Goal: Task Accomplishment & Management: Complete application form

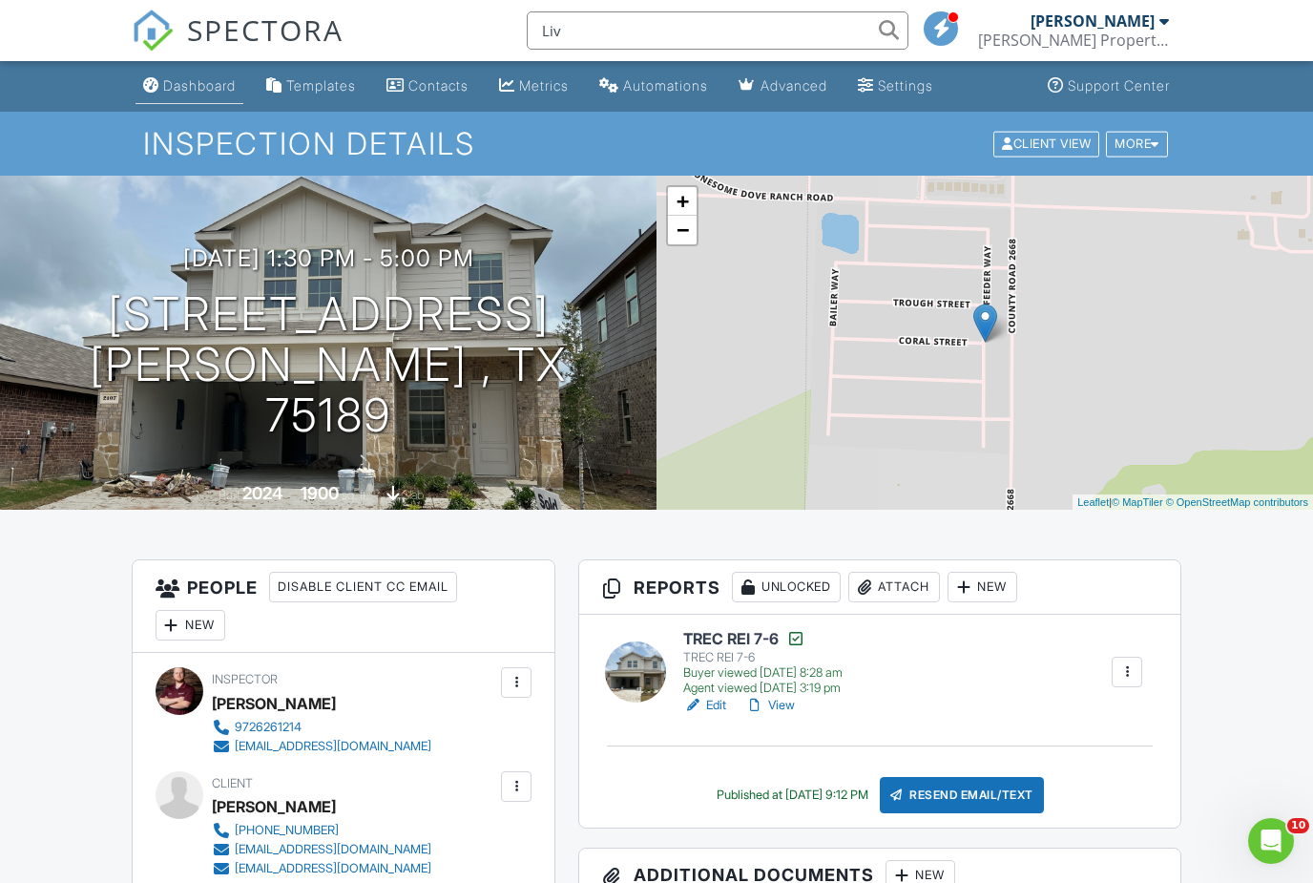
click at [219, 80] on div "Dashboard" at bounding box center [199, 85] width 73 height 16
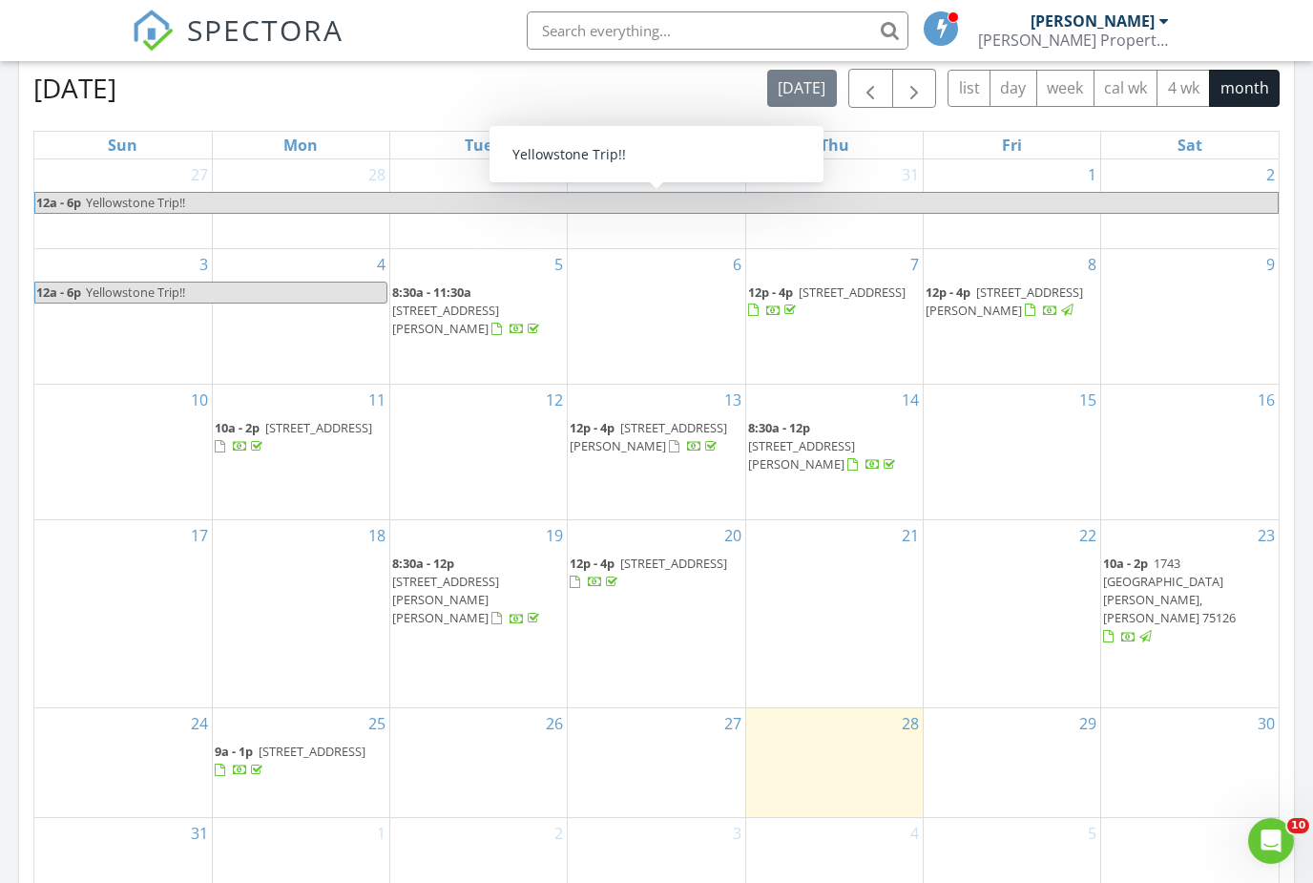
scroll to position [843, 0]
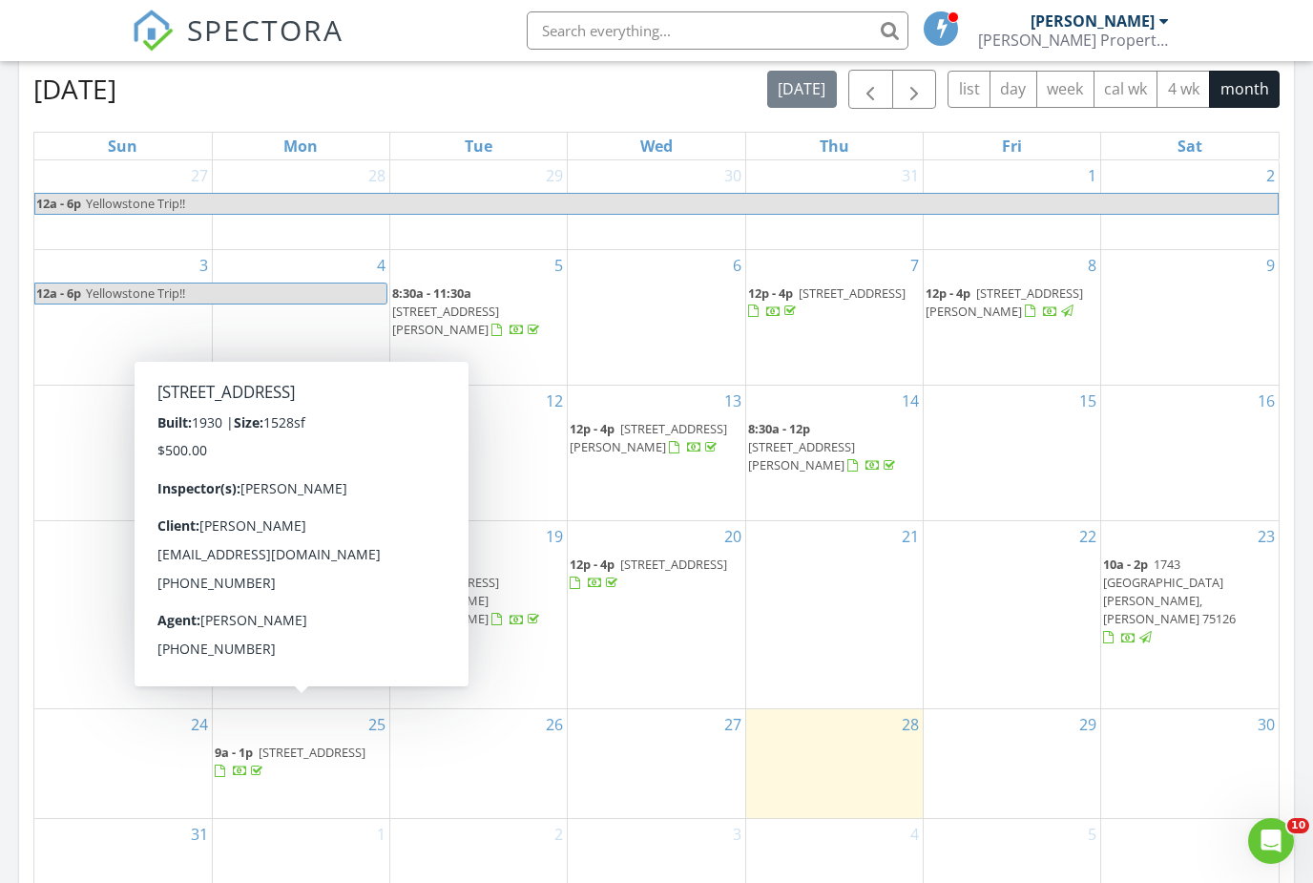
click at [996, 743] on div "29" at bounding box center [1012, 763] width 177 height 109
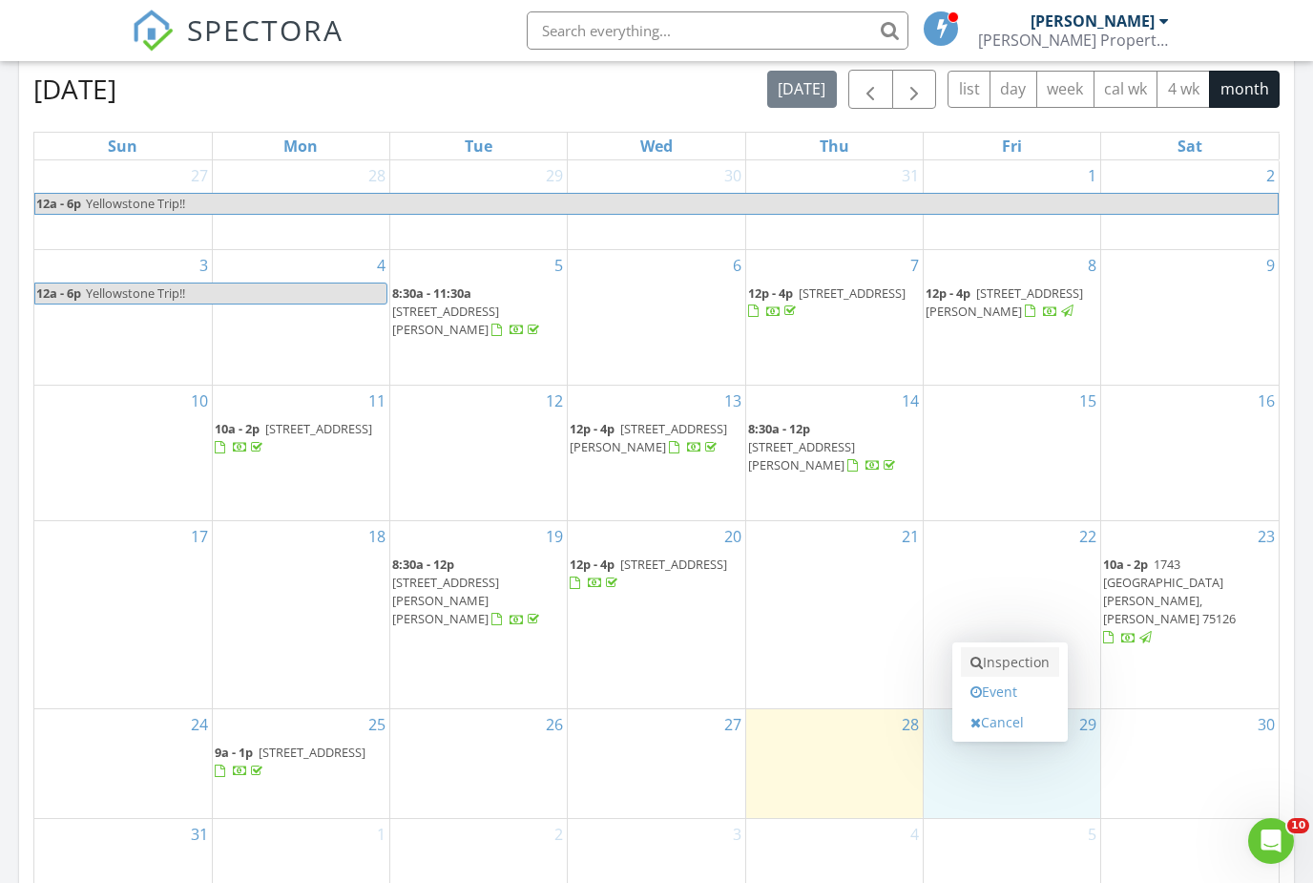
click at [1000, 667] on link "Inspection" at bounding box center [1010, 662] width 98 height 31
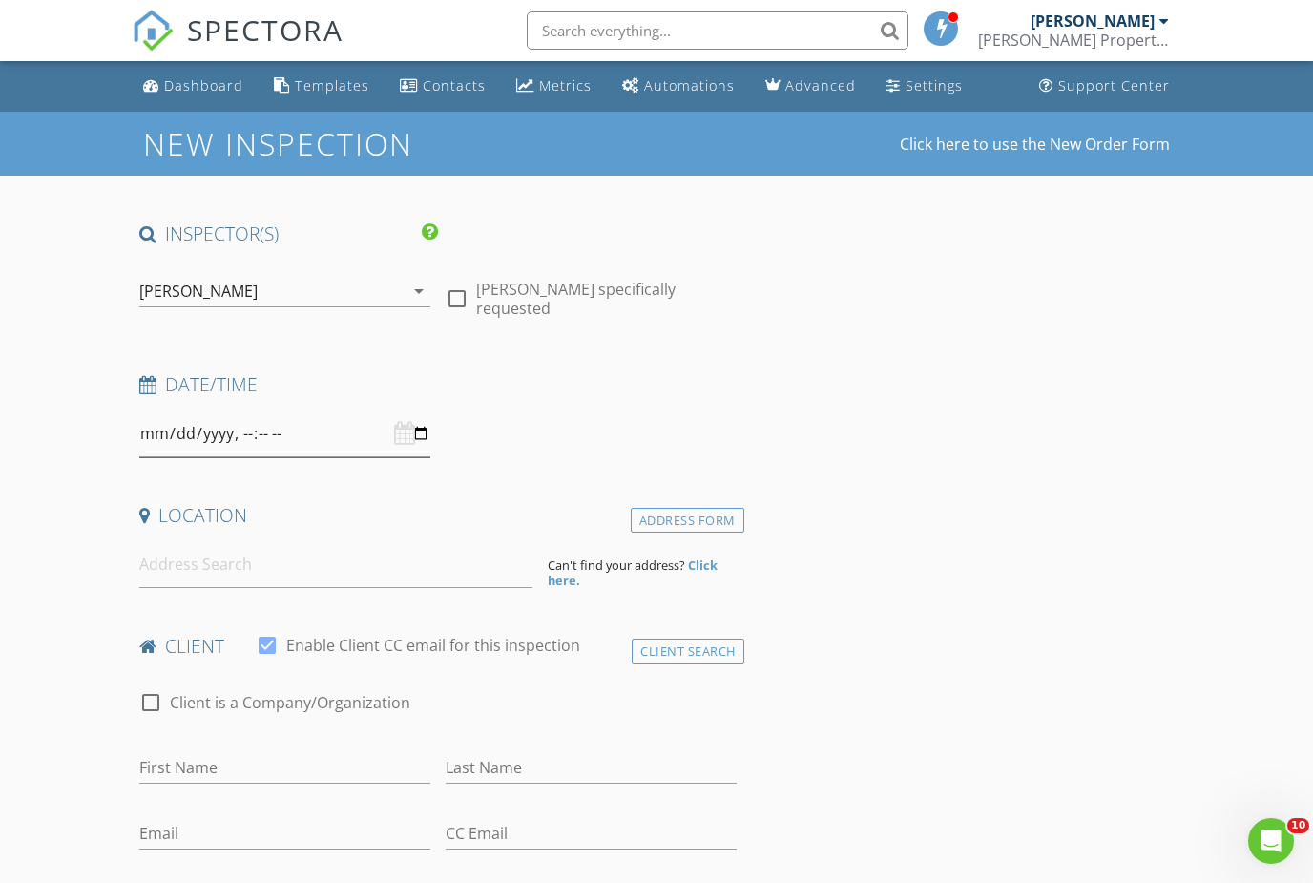
click at [376, 430] on input "datetime-local" at bounding box center [284, 433] width 291 height 47
type input "2025-08-29T09:00"
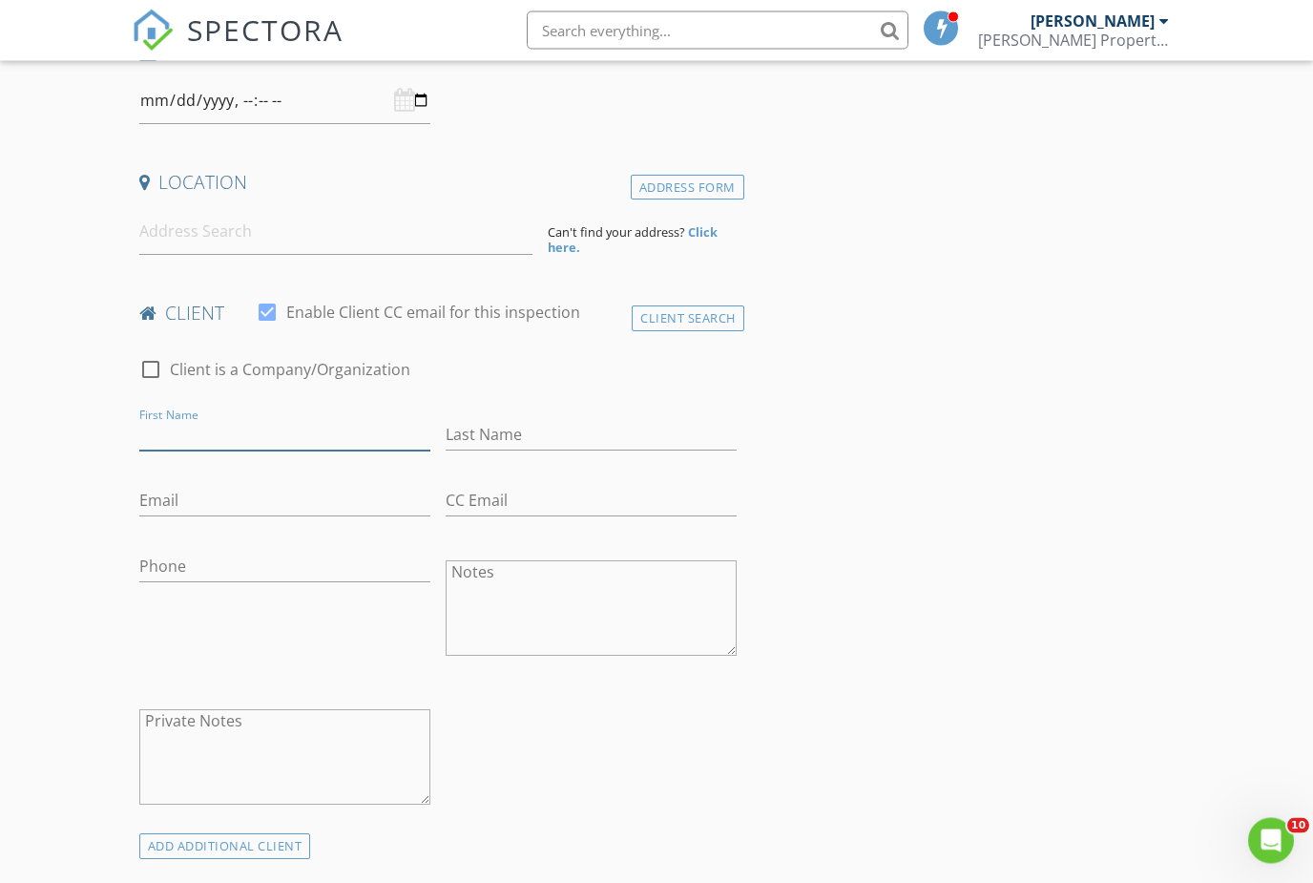
click at [314, 420] on input "First Name" at bounding box center [284, 435] width 291 height 31
type input "[PERSON_NAME]"
click at [519, 434] on input "Last Name" at bounding box center [591, 435] width 291 height 31
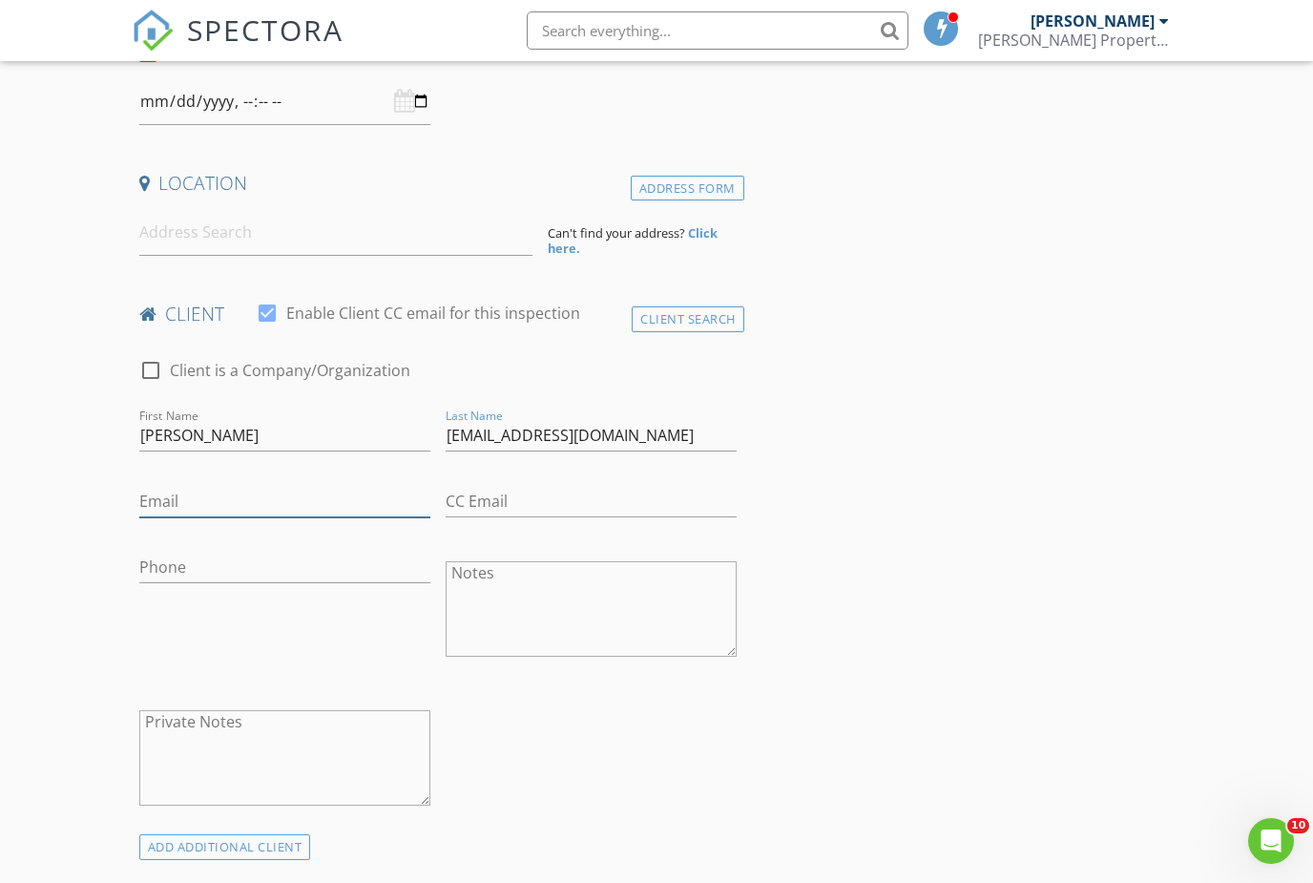
click at [204, 498] on input "Email" at bounding box center [284, 501] width 291 height 31
click at [608, 426] on input "Queiro@gmail.com" at bounding box center [591, 435] width 291 height 31
type input "Queiro"
click at [348, 489] on input "Email" at bounding box center [284, 501] width 291 height 31
type input "[EMAIL_ADDRESS][DOMAIN_NAME]"
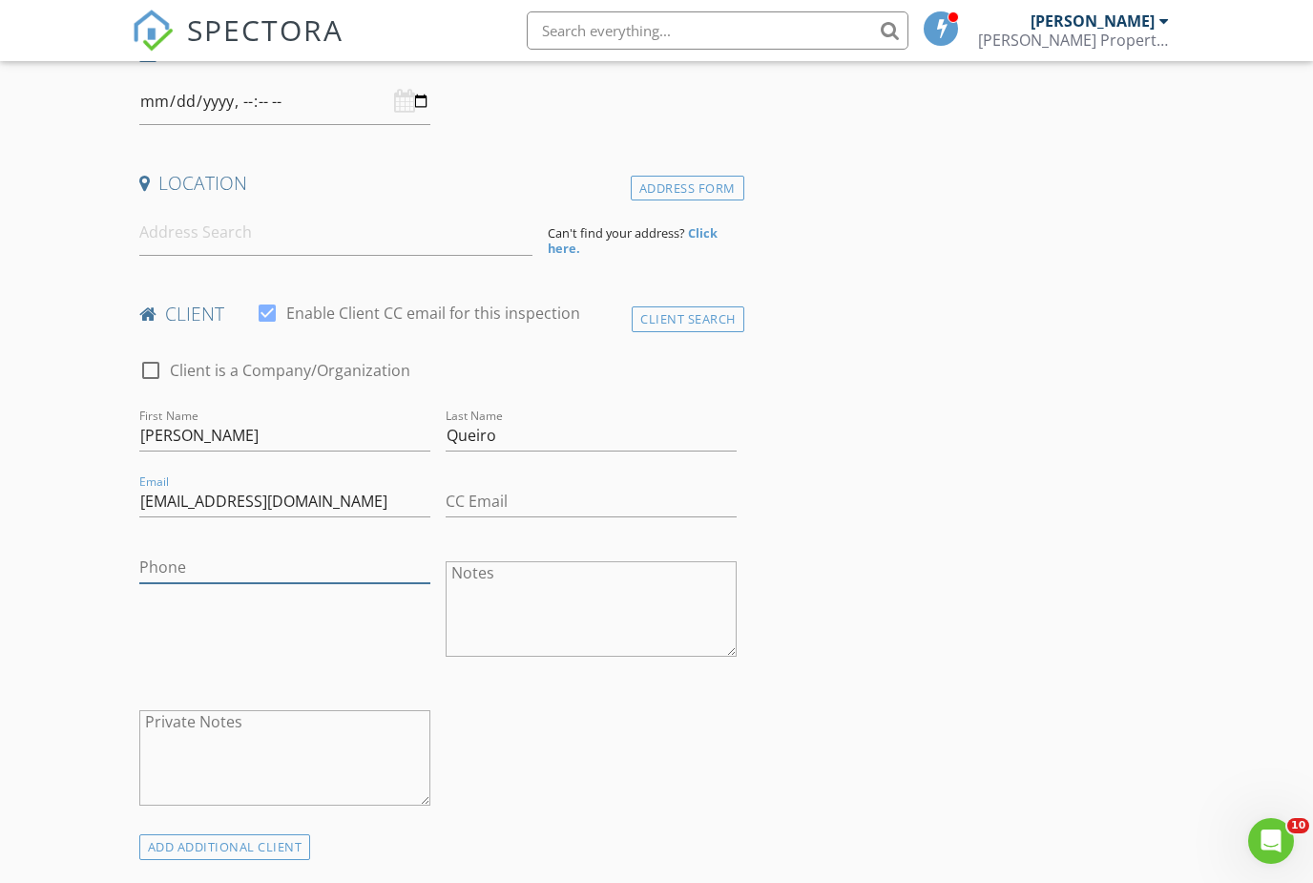
click at [241, 555] on input "Phone" at bounding box center [284, 567] width 291 height 31
type input "[PHONE_NUMBER]"
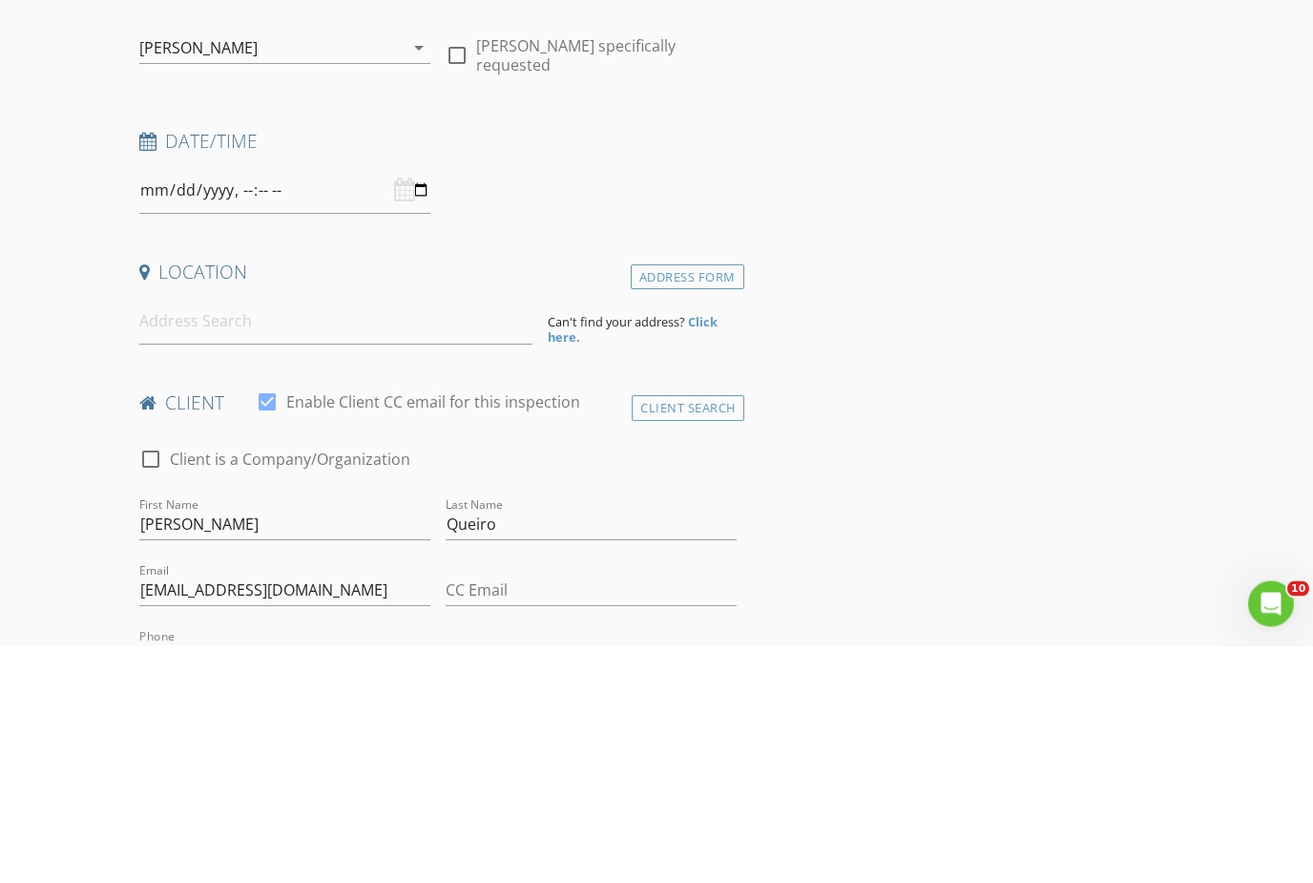
scroll to position [0, 0]
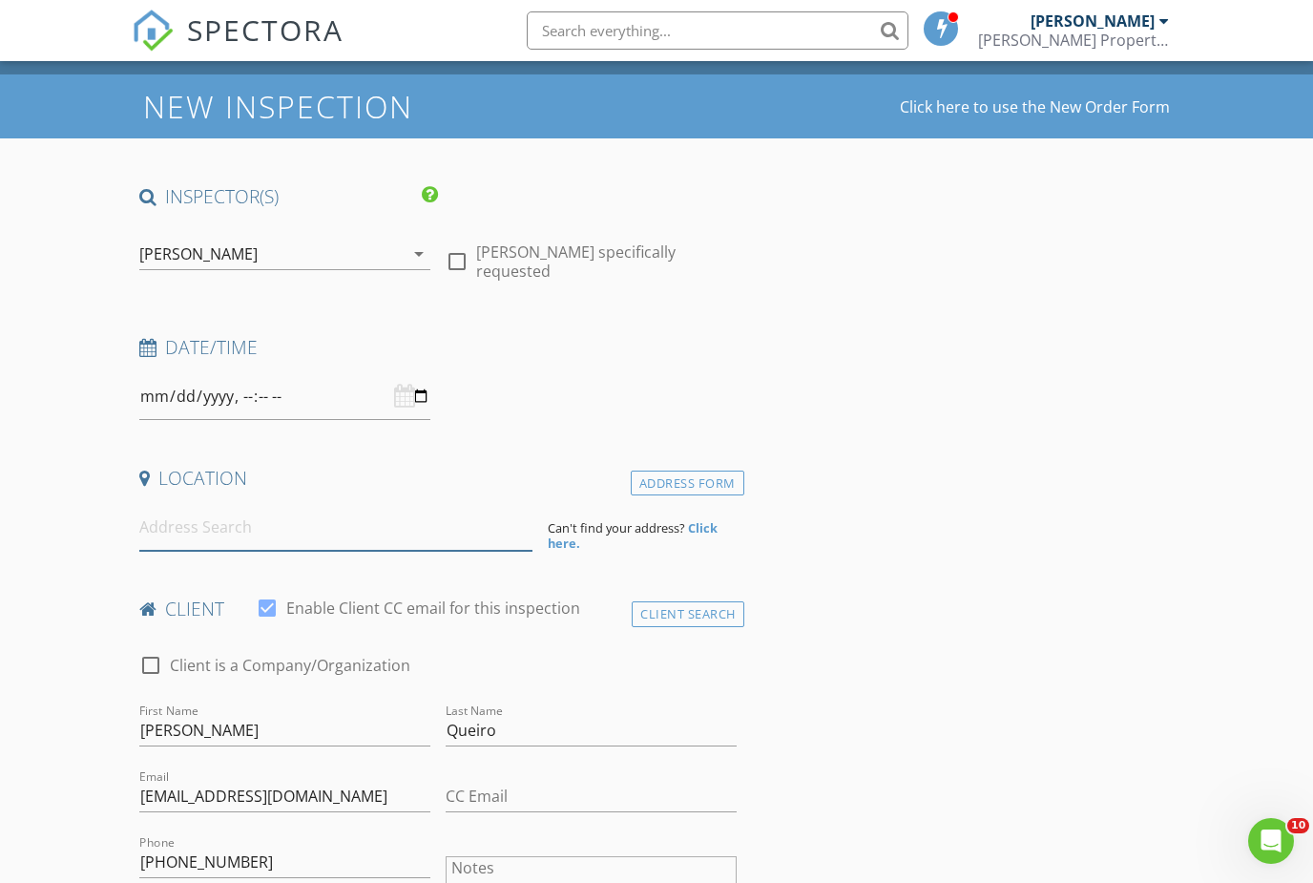
click at [335, 524] on input at bounding box center [335, 527] width 393 height 47
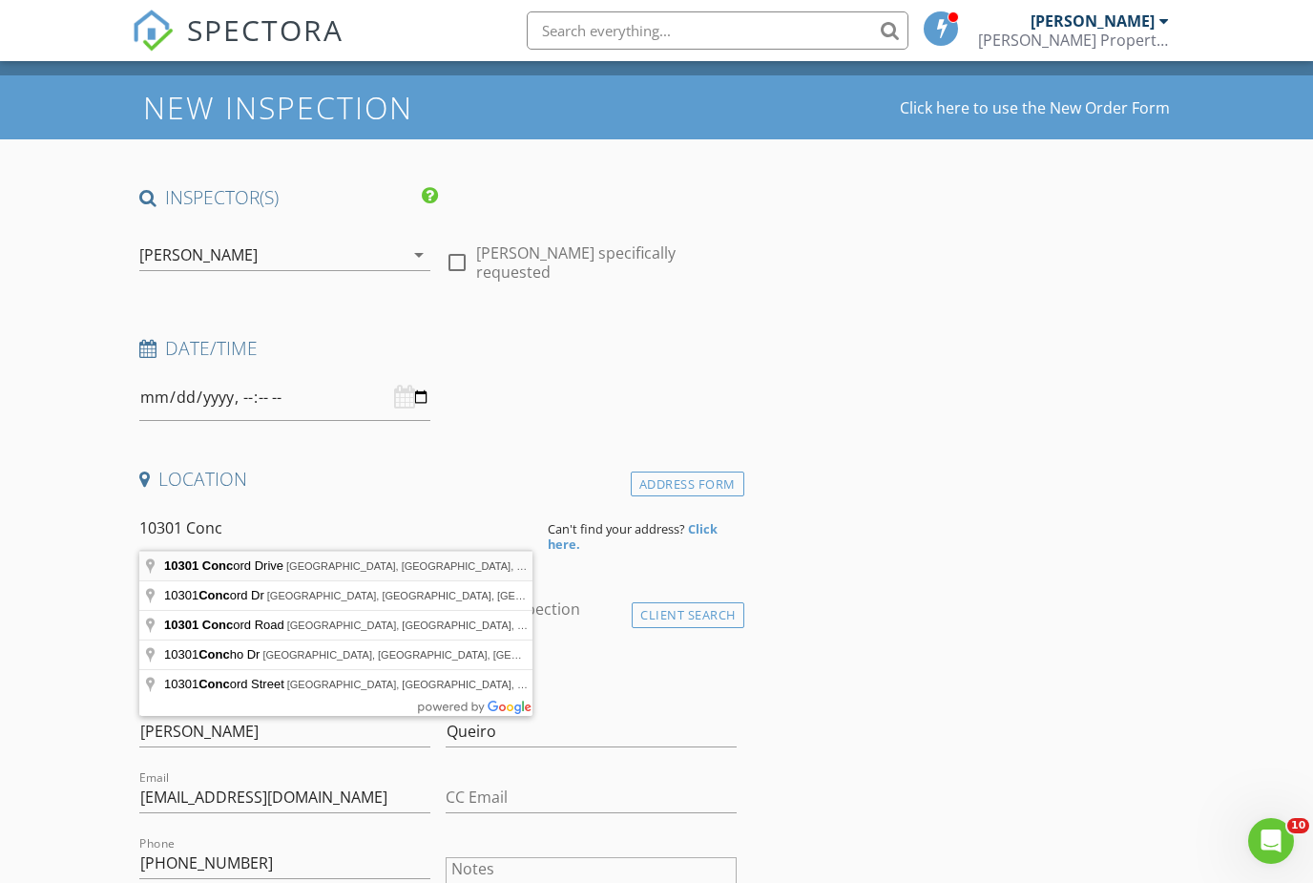
type input "10301 Concord Drive, Frisco, TX, USA"
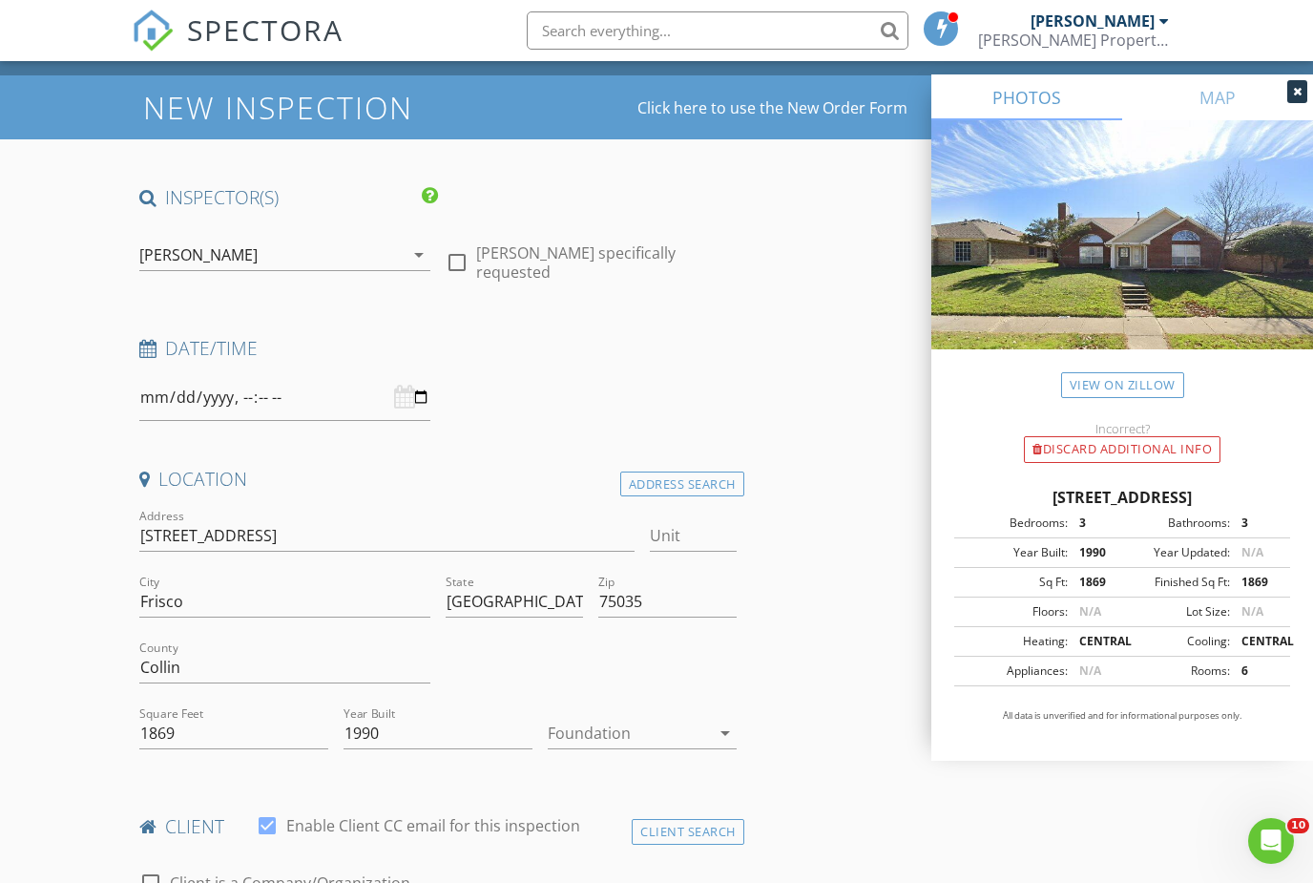
scroll to position [37, 0]
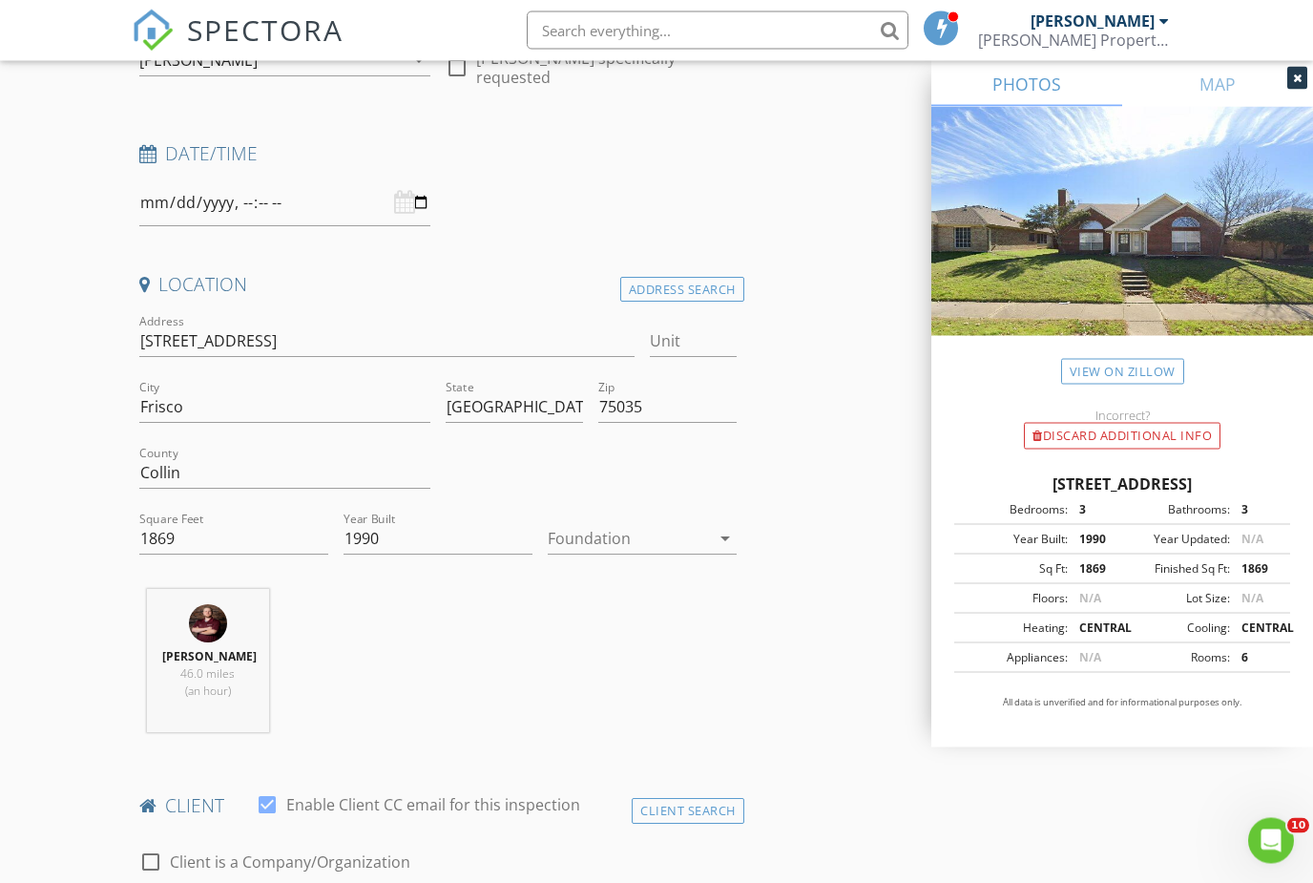
click at [649, 535] on div at bounding box center [629, 539] width 162 height 31
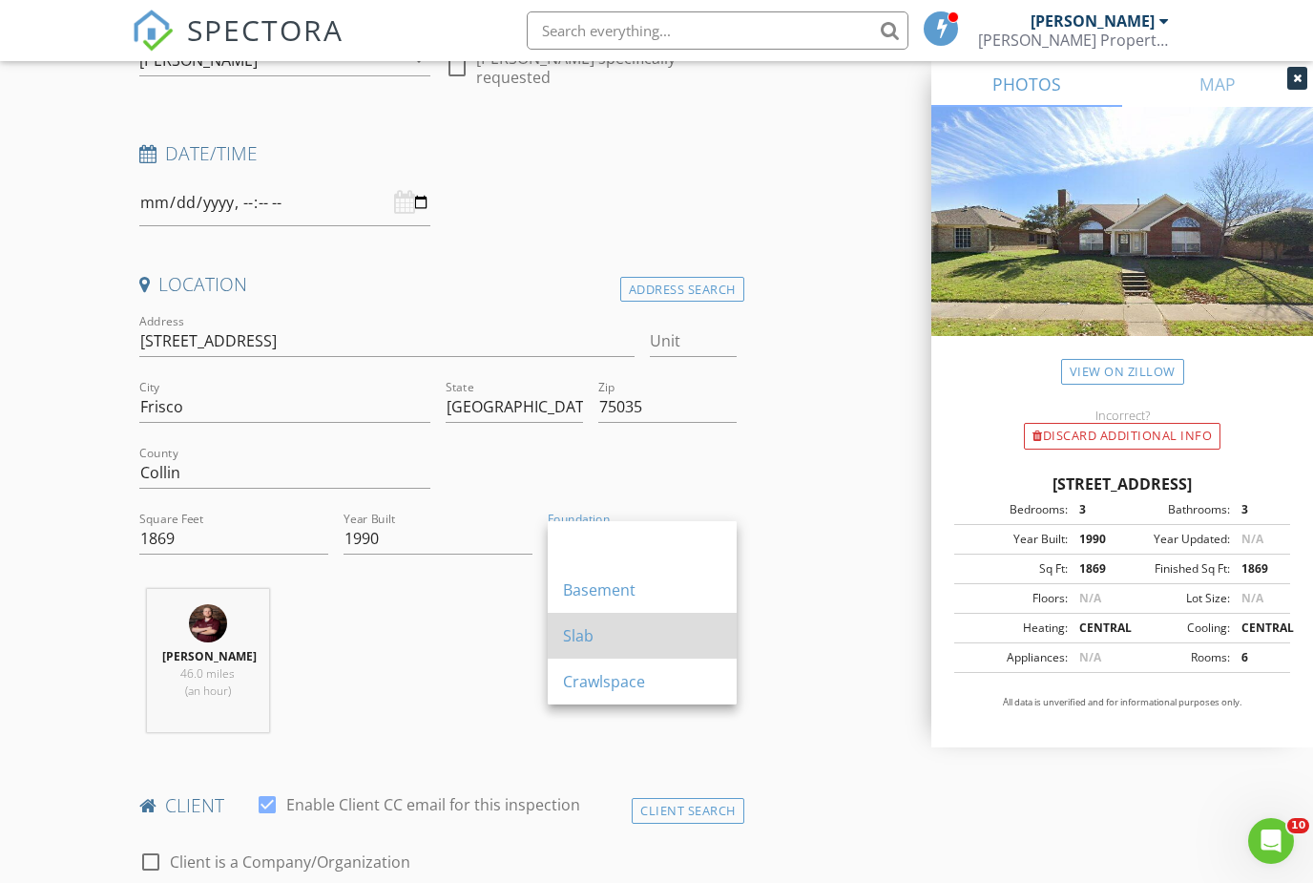
click at [628, 636] on div "Slab" at bounding box center [642, 635] width 158 height 23
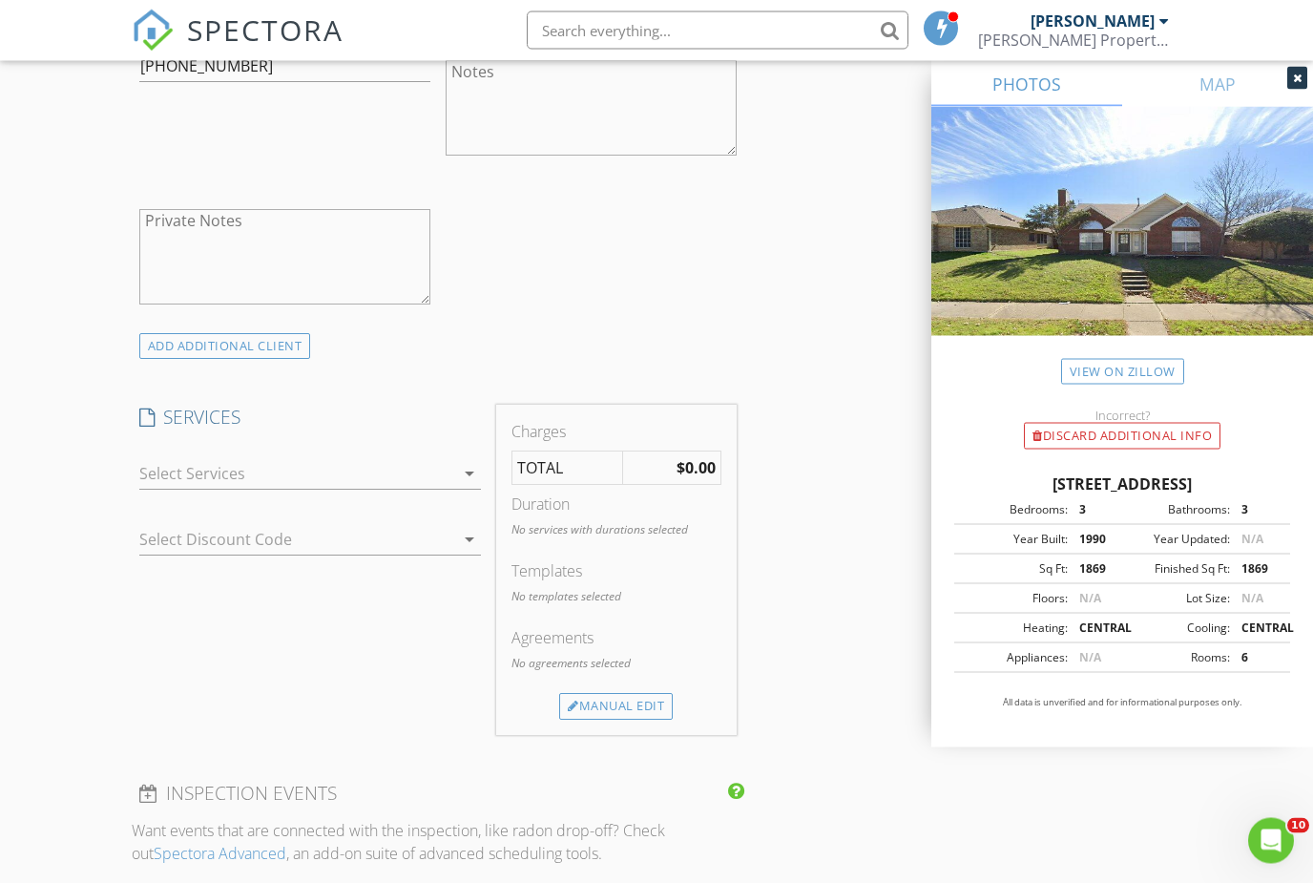
scroll to position [1224, 0]
click at [598, 704] on div "Manual Edit" at bounding box center [616, 706] width 114 height 27
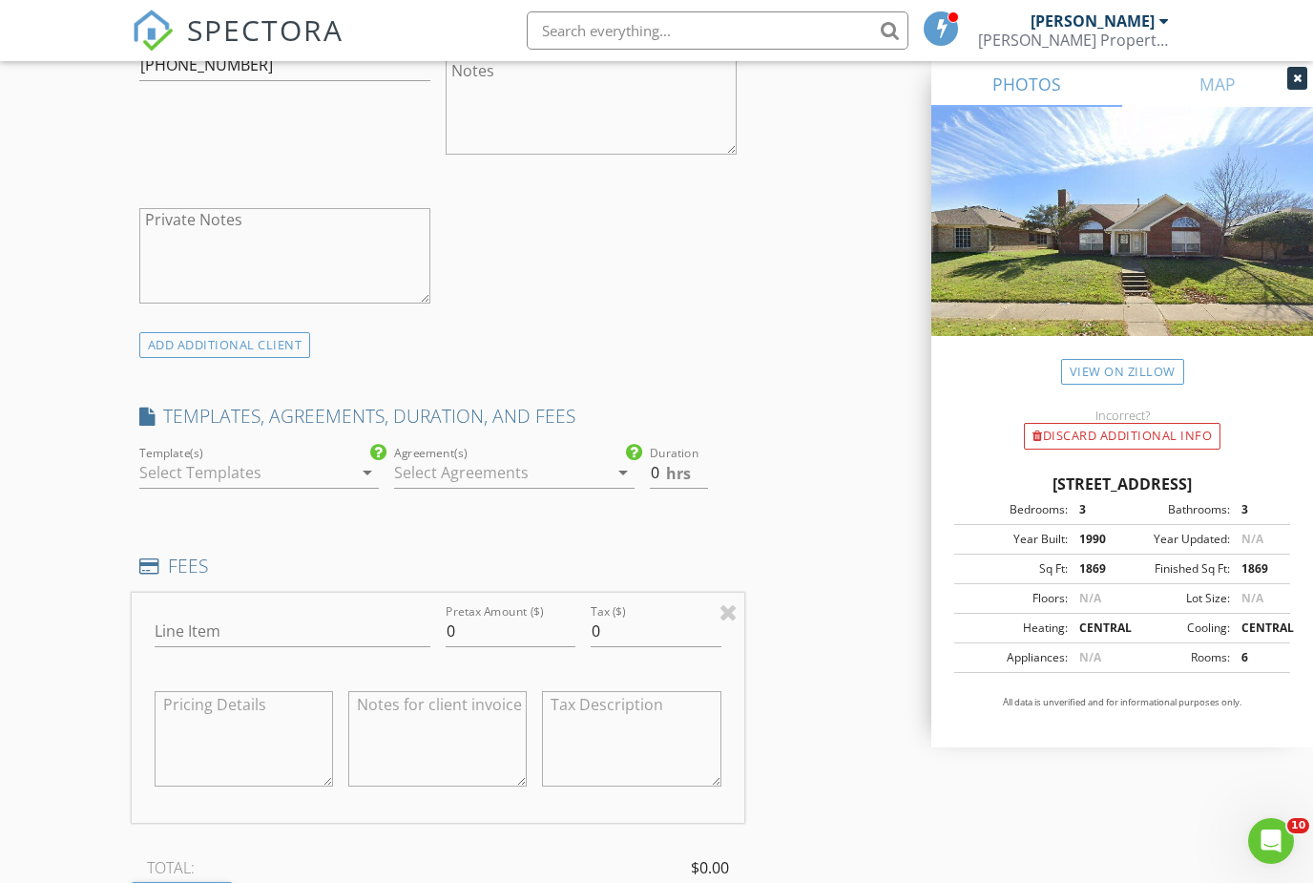
click at [364, 466] on icon "arrow_drop_down" at bounding box center [367, 472] width 23 height 23
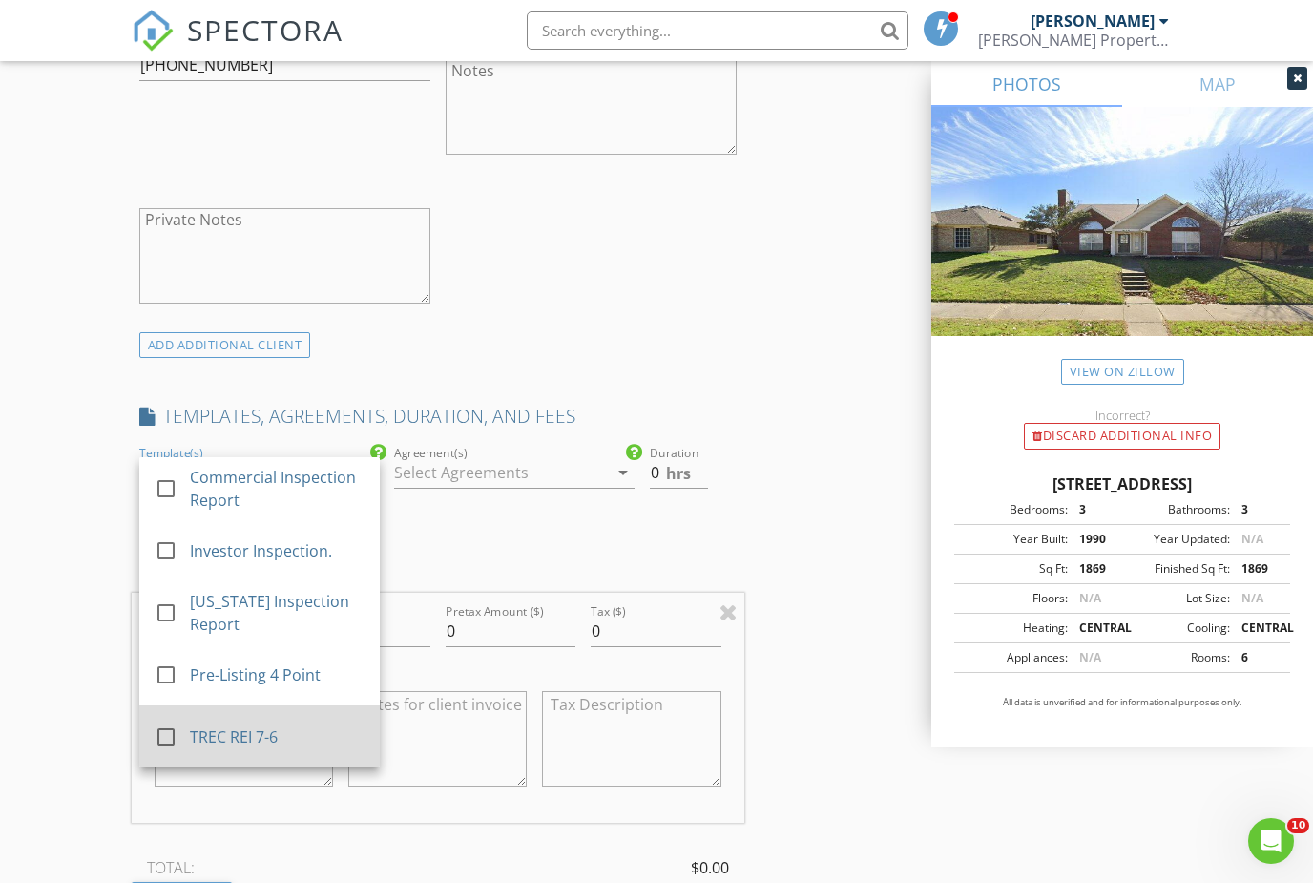
click at [174, 731] on div at bounding box center [166, 737] width 32 height 32
click at [442, 573] on h4 "FEES" at bounding box center [437, 566] width 597 height 25
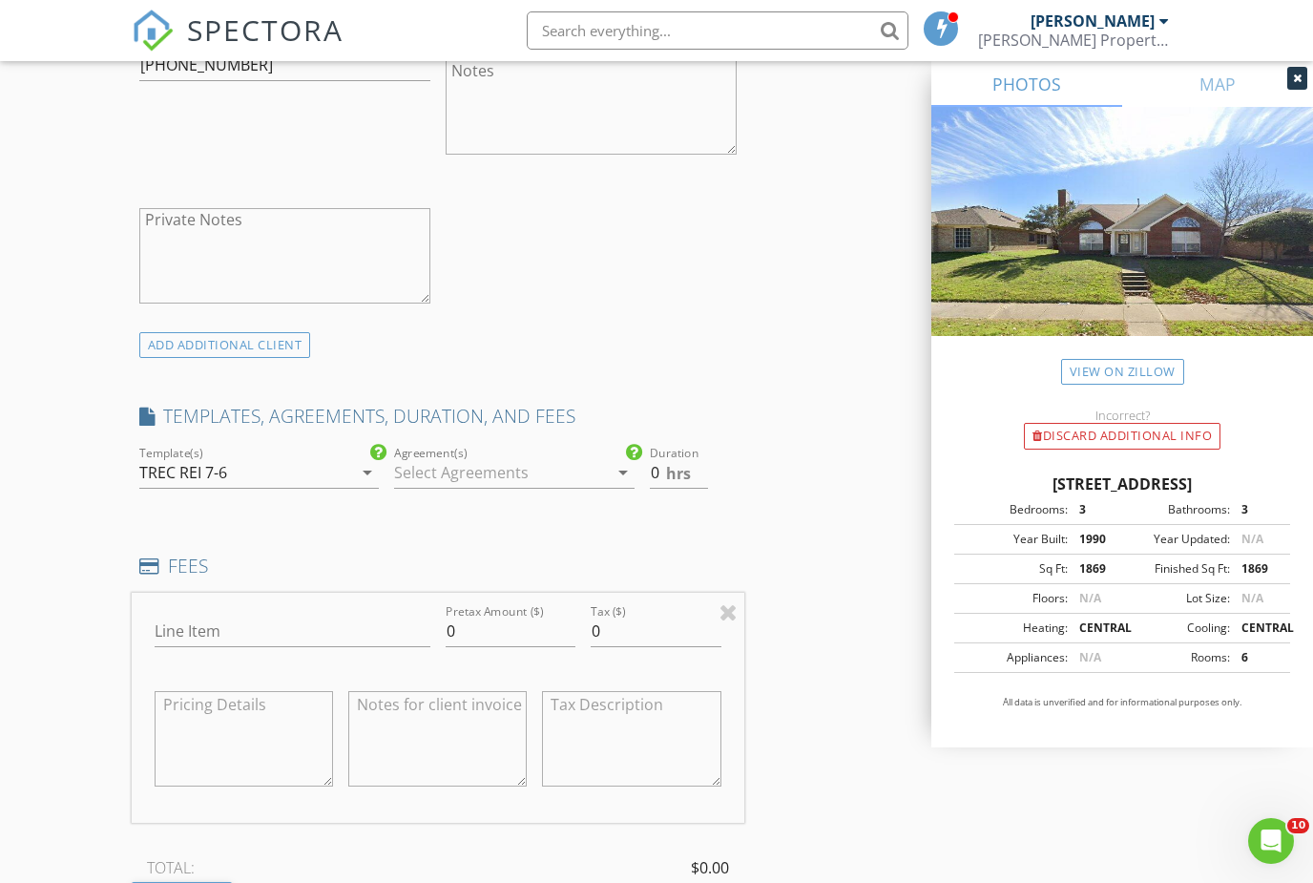
click at [482, 475] on div at bounding box center [501, 472] width 214 height 31
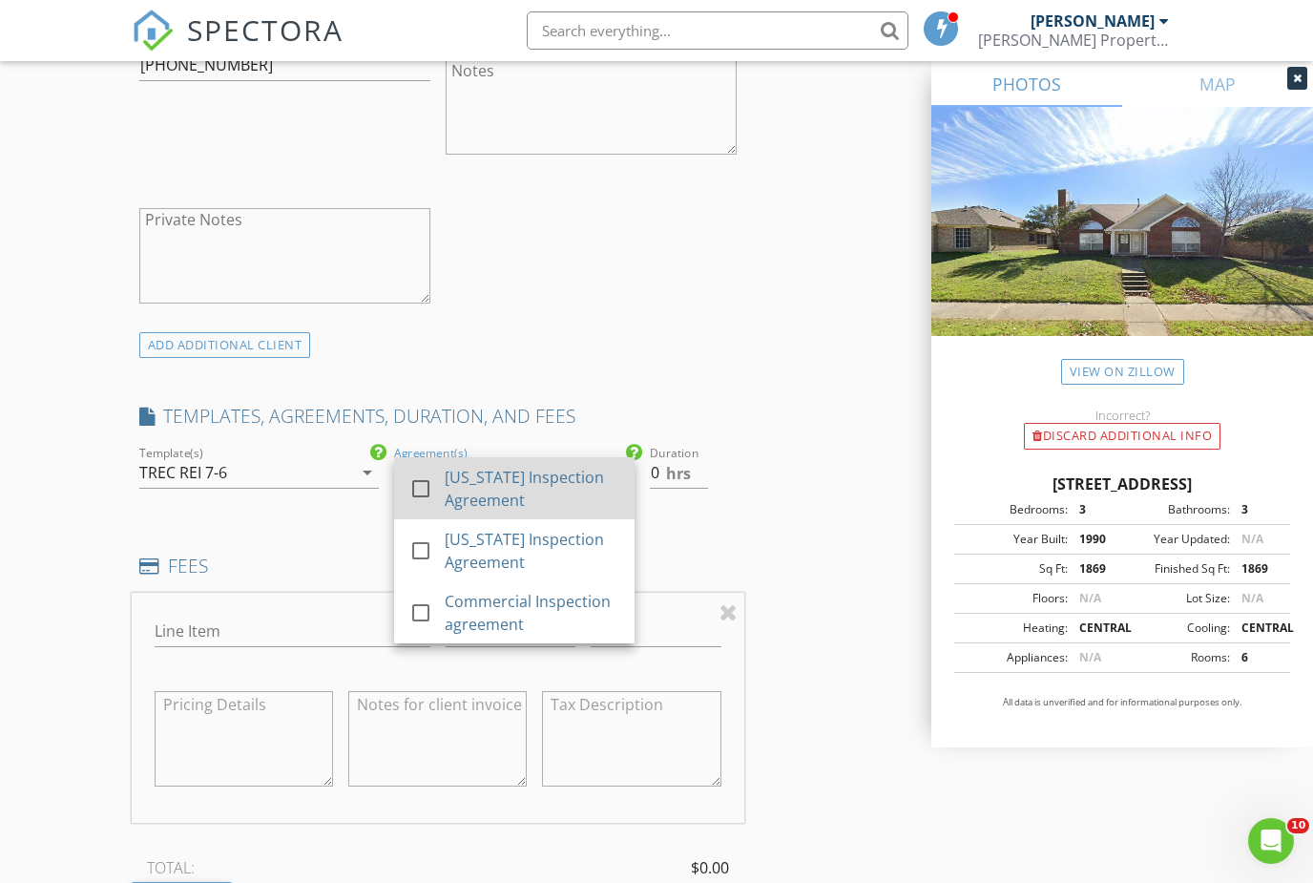
click at [483, 501] on div "[US_STATE] Inspection Agreement" at bounding box center [532, 489] width 175 height 46
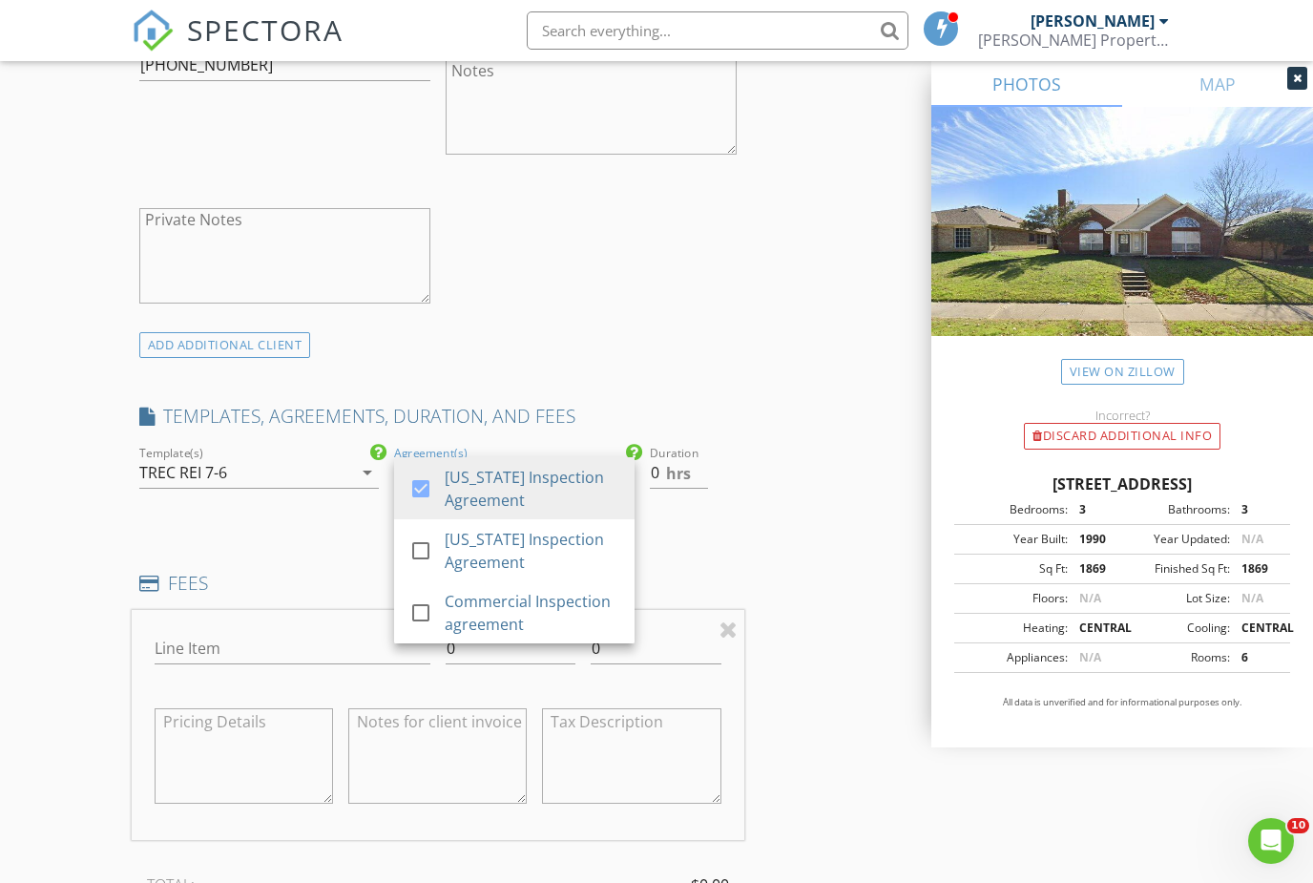
click at [682, 531] on div "INSPECTOR(S) check_box Steven Fangio PRIMARY Steven Fangio arrow_drop_down chec…" at bounding box center [438, 618] width 613 height 3243
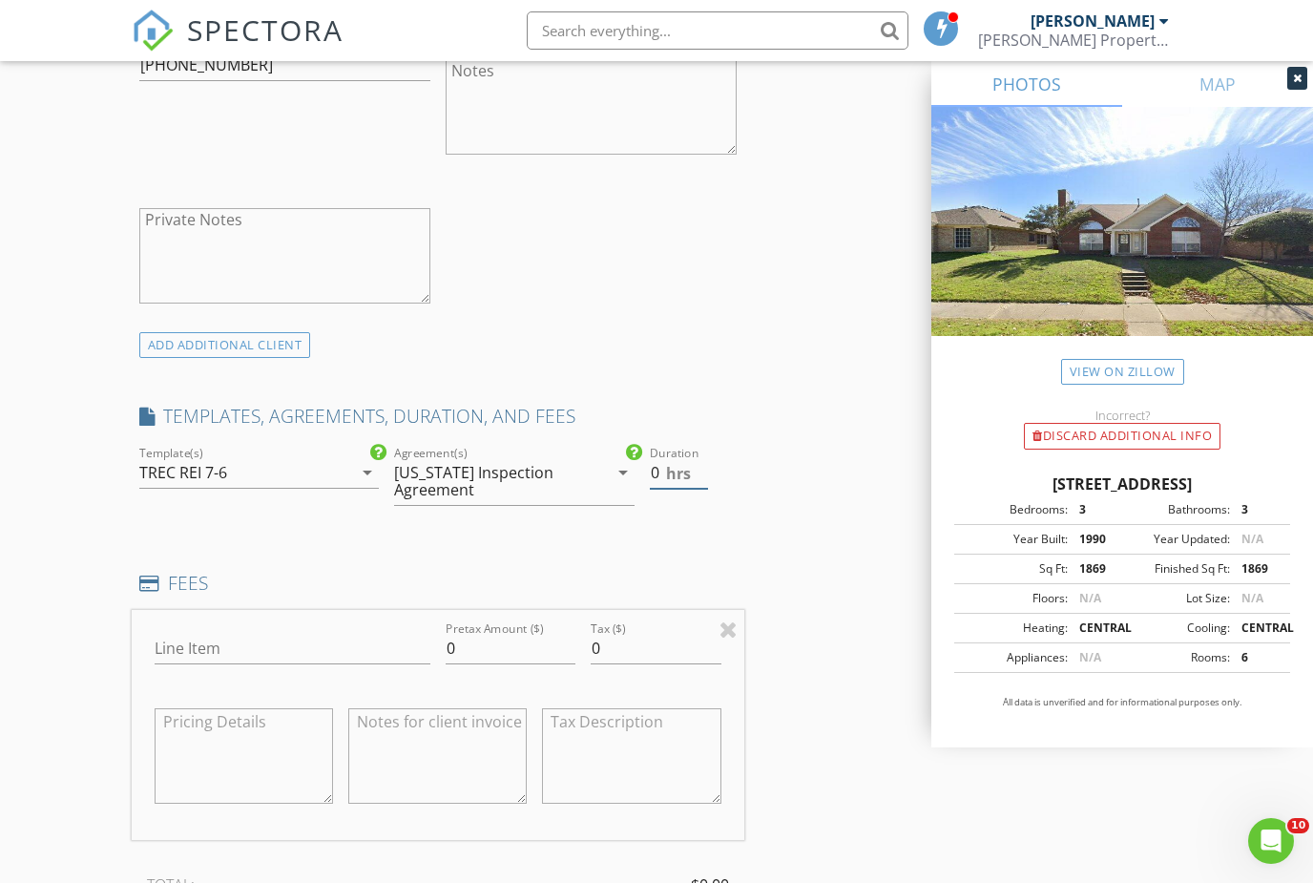
click at [664, 471] on input "0" at bounding box center [679, 472] width 58 height 31
type input "4"
type input "3.5"
click at [530, 649] on input "0" at bounding box center [511, 649] width 131 height 31
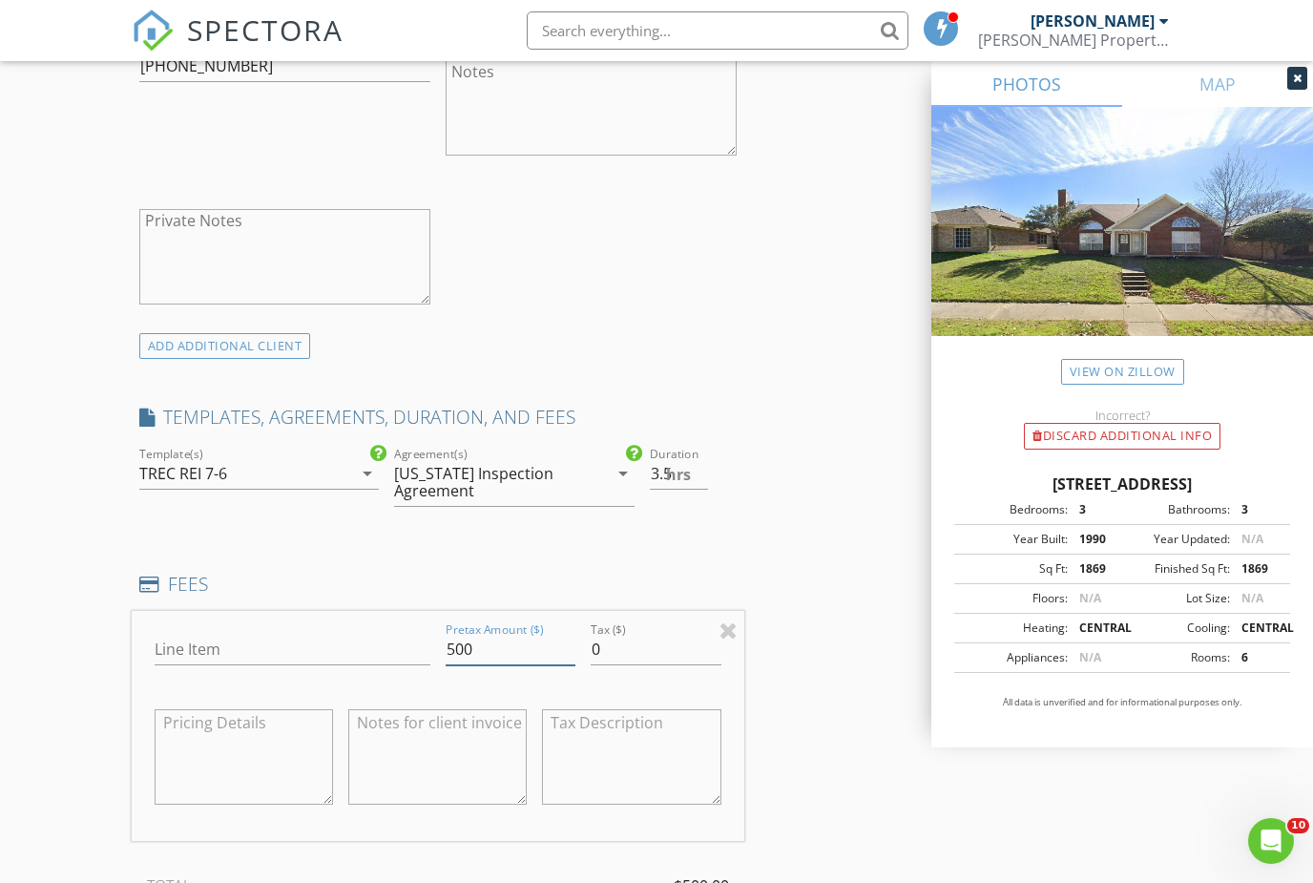
type input "500"
click at [533, 565] on div "INSPECTOR(S) check_box Steven Fangio PRIMARY Steven Fangio arrow_drop_down chec…" at bounding box center [438, 619] width 613 height 3243
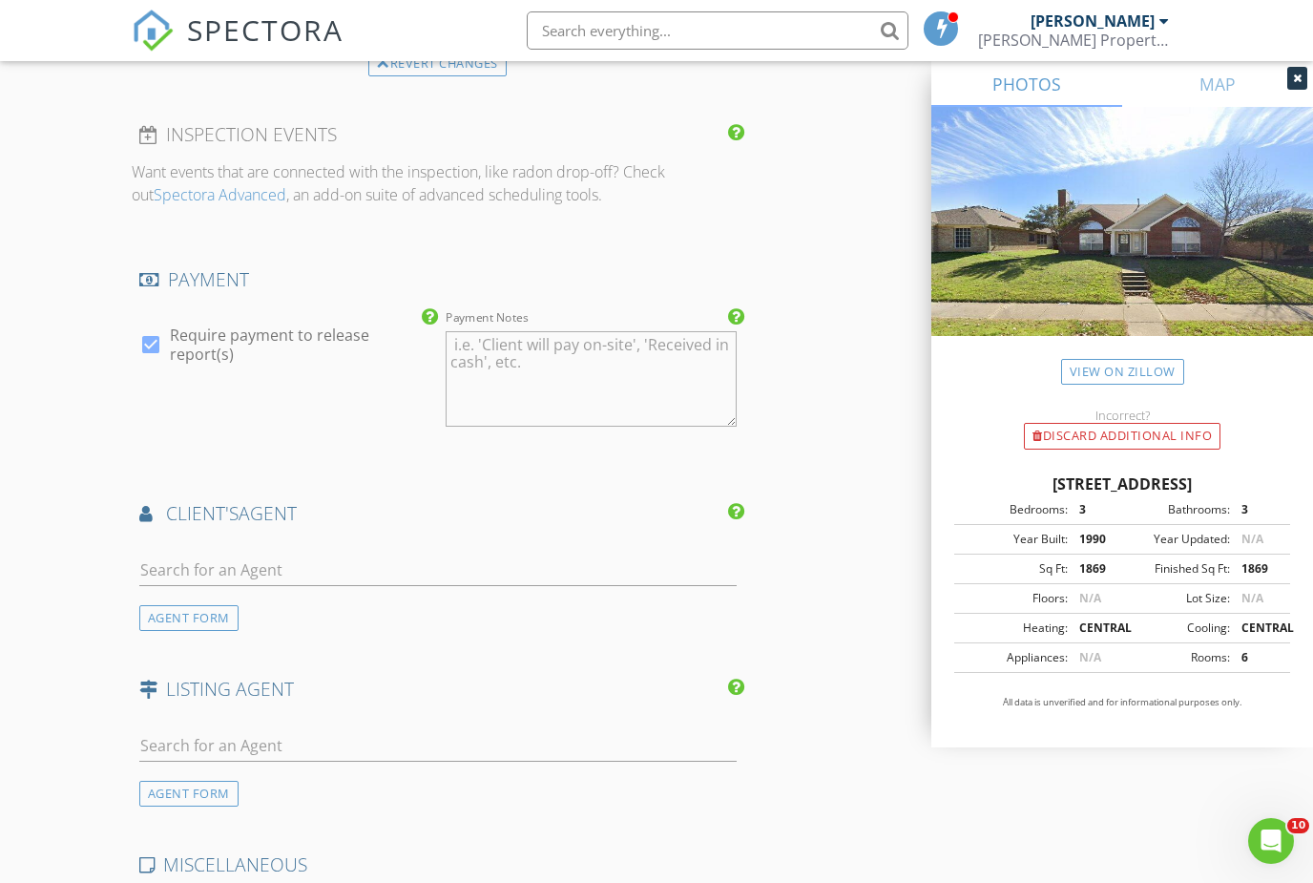
scroll to position [2135, 0]
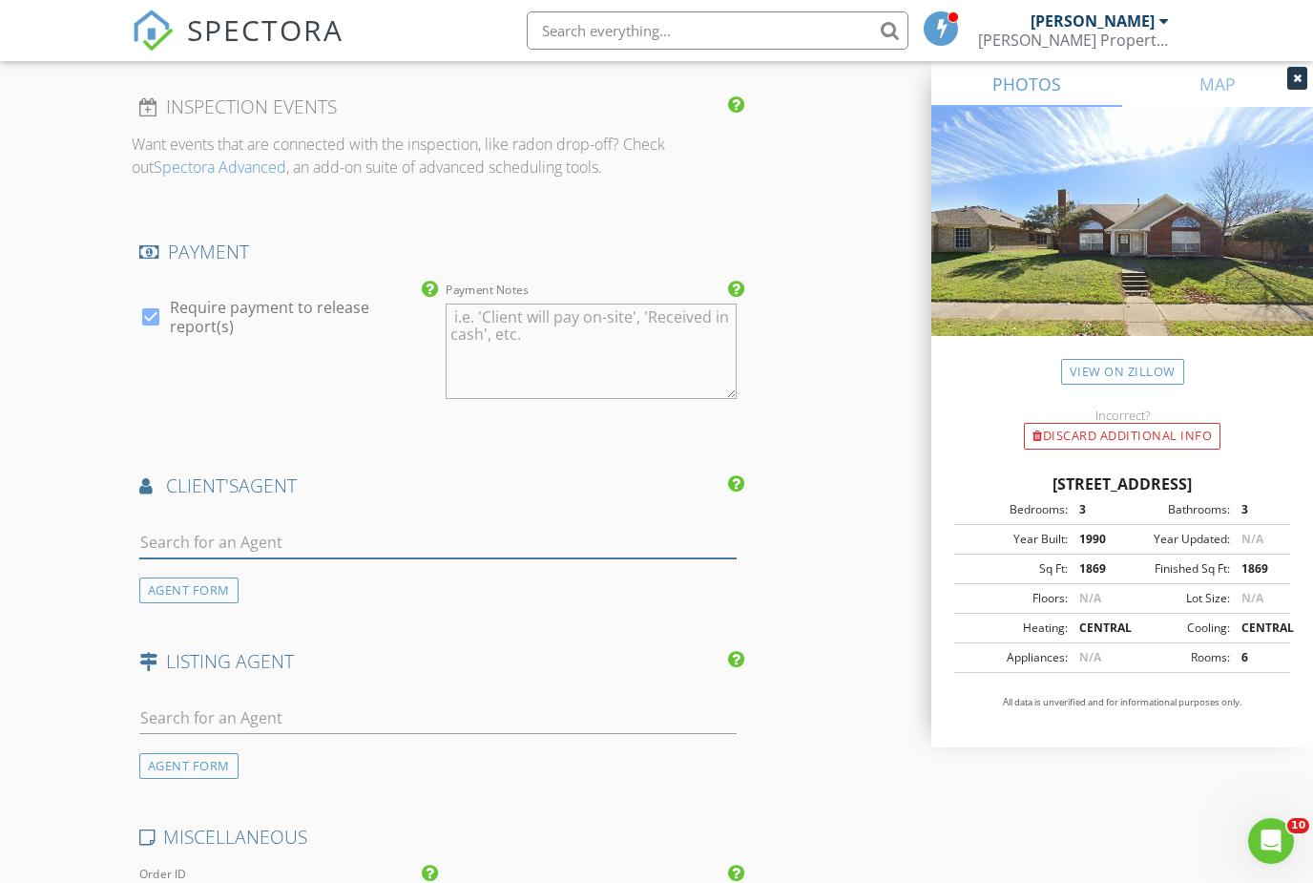
click at [402, 541] on input "text" at bounding box center [437, 542] width 597 height 31
type input "Sabrin"
click at [381, 560] on li "Sabrina Jaber Liv Realty" at bounding box center [438, 584] width 596 height 53
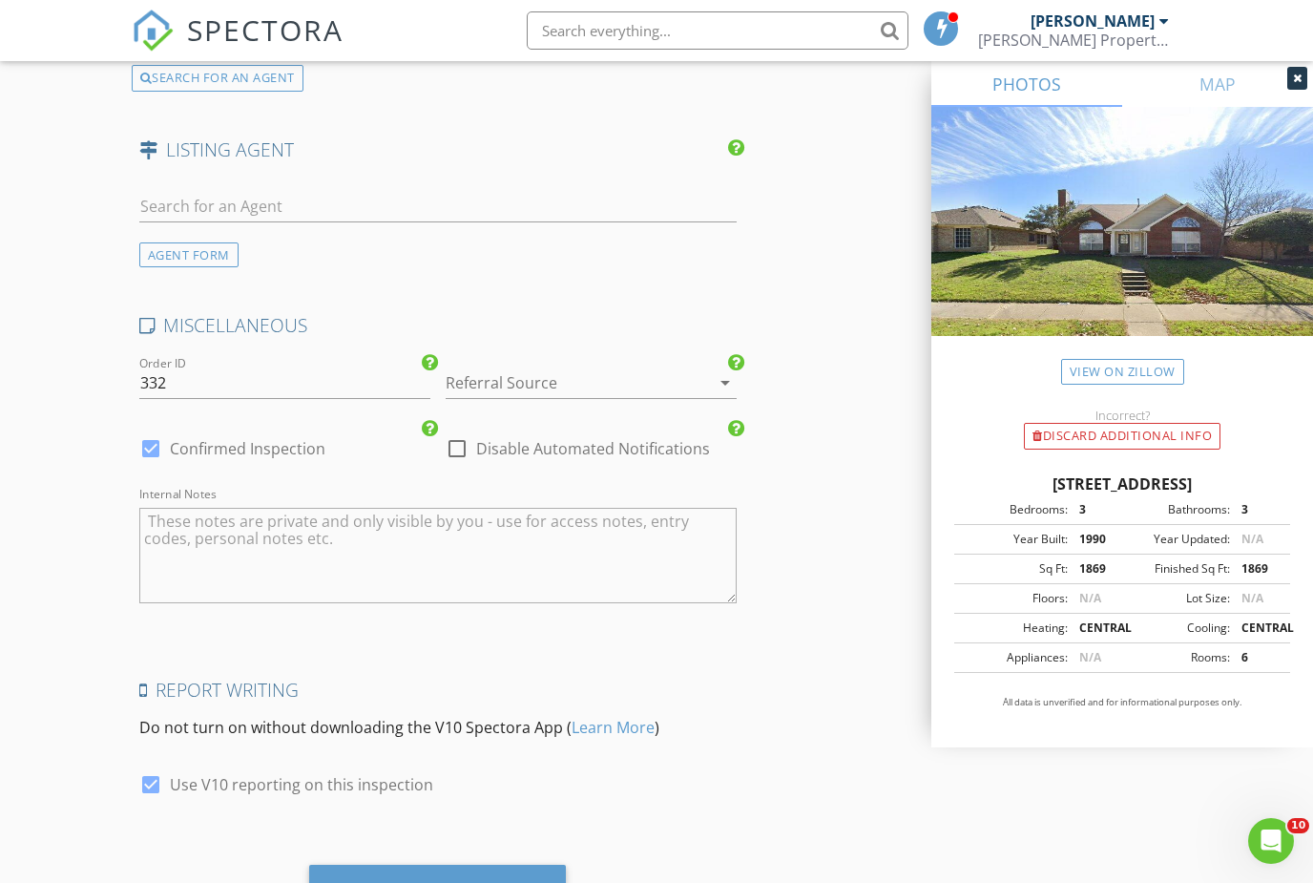
scroll to position [3105, 0]
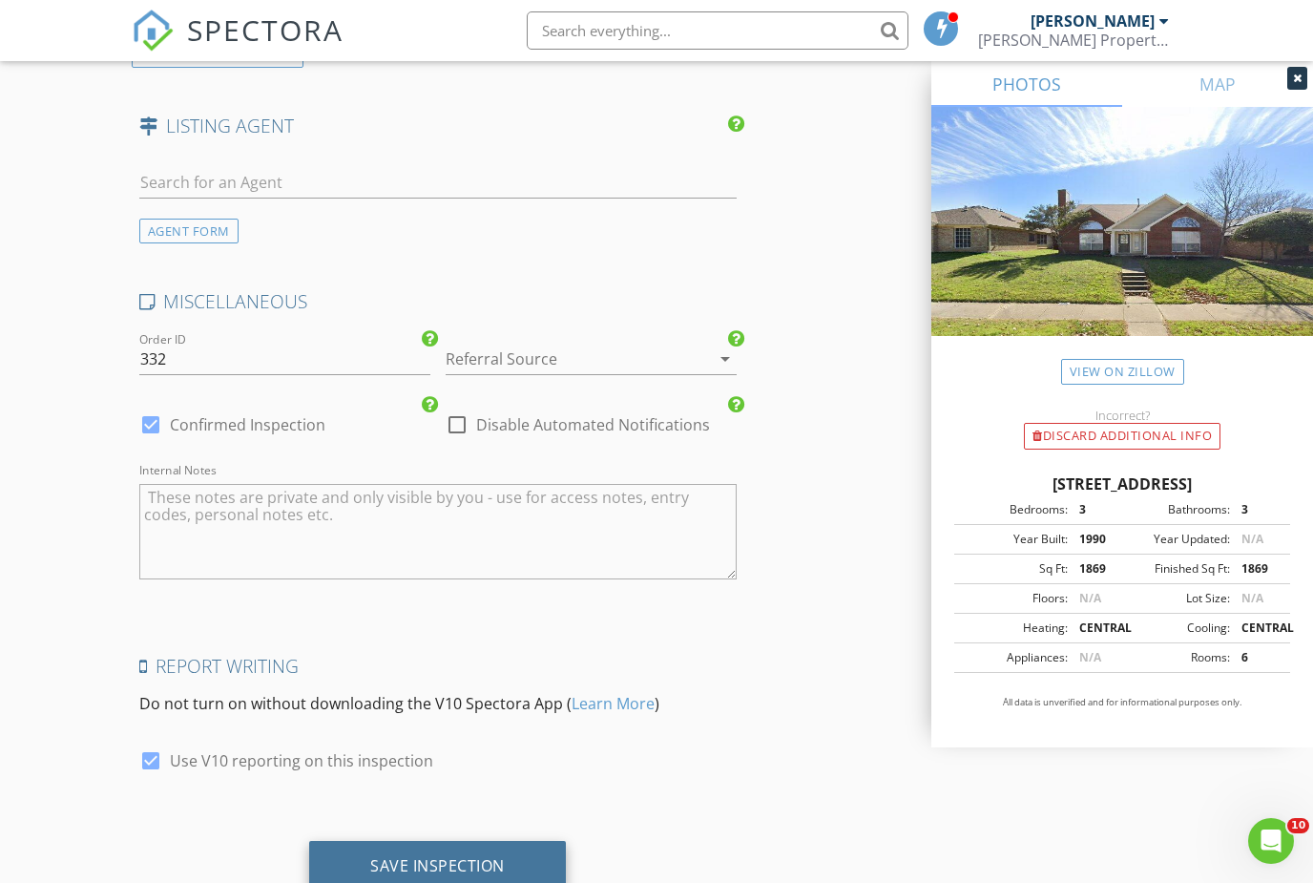
click at [343, 851] on div "Save Inspection" at bounding box center [437, 867] width 257 height 52
